Goal: Go to known website: Access a specific website the user already knows

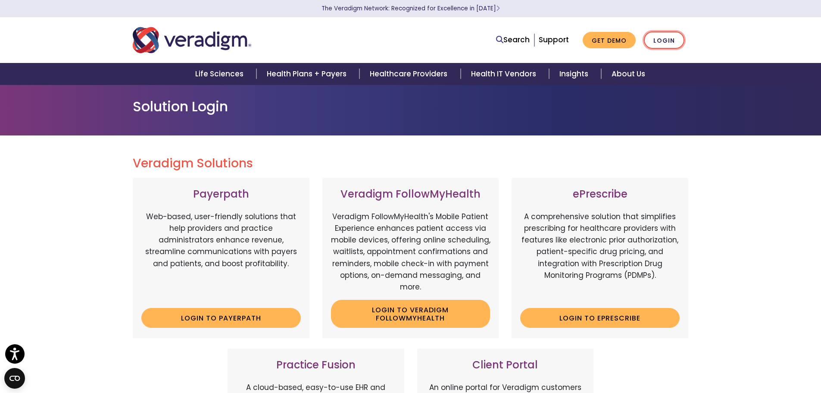
click at [676, 42] on link "Login" at bounding box center [664, 40] width 41 height 18
click at [666, 41] on link "Login" at bounding box center [664, 40] width 41 height 18
click at [615, 312] on link "Login to ePrescribe" at bounding box center [599, 318] width 159 height 20
